Goal: Transaction & Acquisition: Purchase product/service

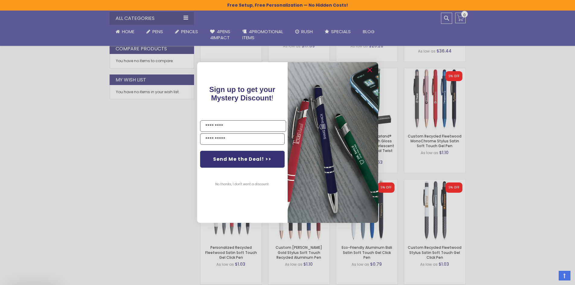
scroll to position [373, 0]
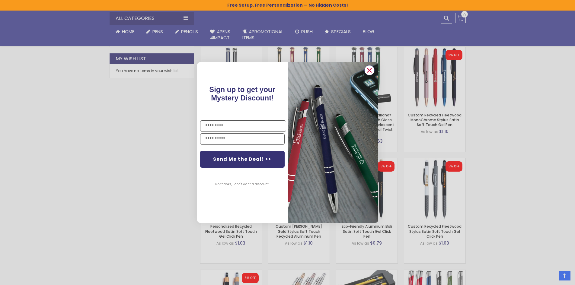
click at [368, 73] on circle "Close dialog" at bounding box center [369, 70] width 9 height 9
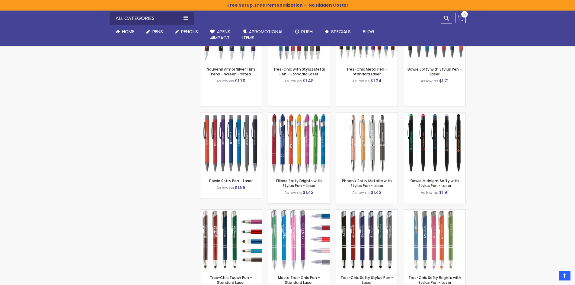
scroll to position [765, 0]
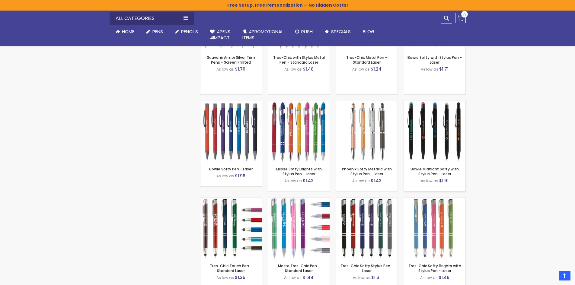
click at [422, 147] on div "Out of stock" at bounding box center [434, 149] width 61 height 5
click at [443, 156] on img at bounding box center [434, 131] width 61 height 61
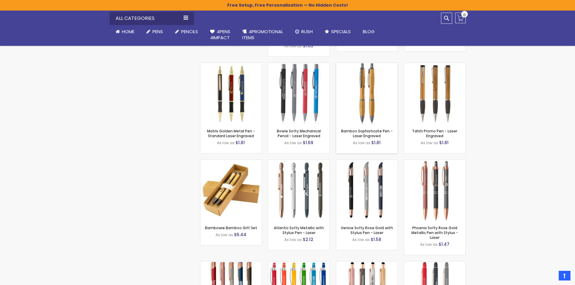
scroll to position [1369, 0]
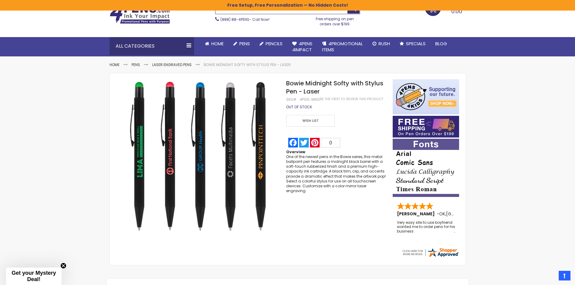
scroll to position [30, 0]
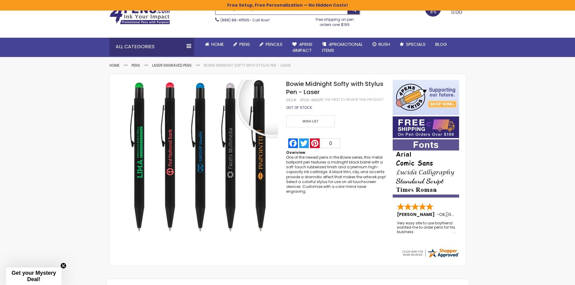
drag, startPoint x: 262, startPoint y: 97, endPoint x: 268, endPoint y: 98, distance: 6.5
